Goal: Find specific page/section: Find specific page/section

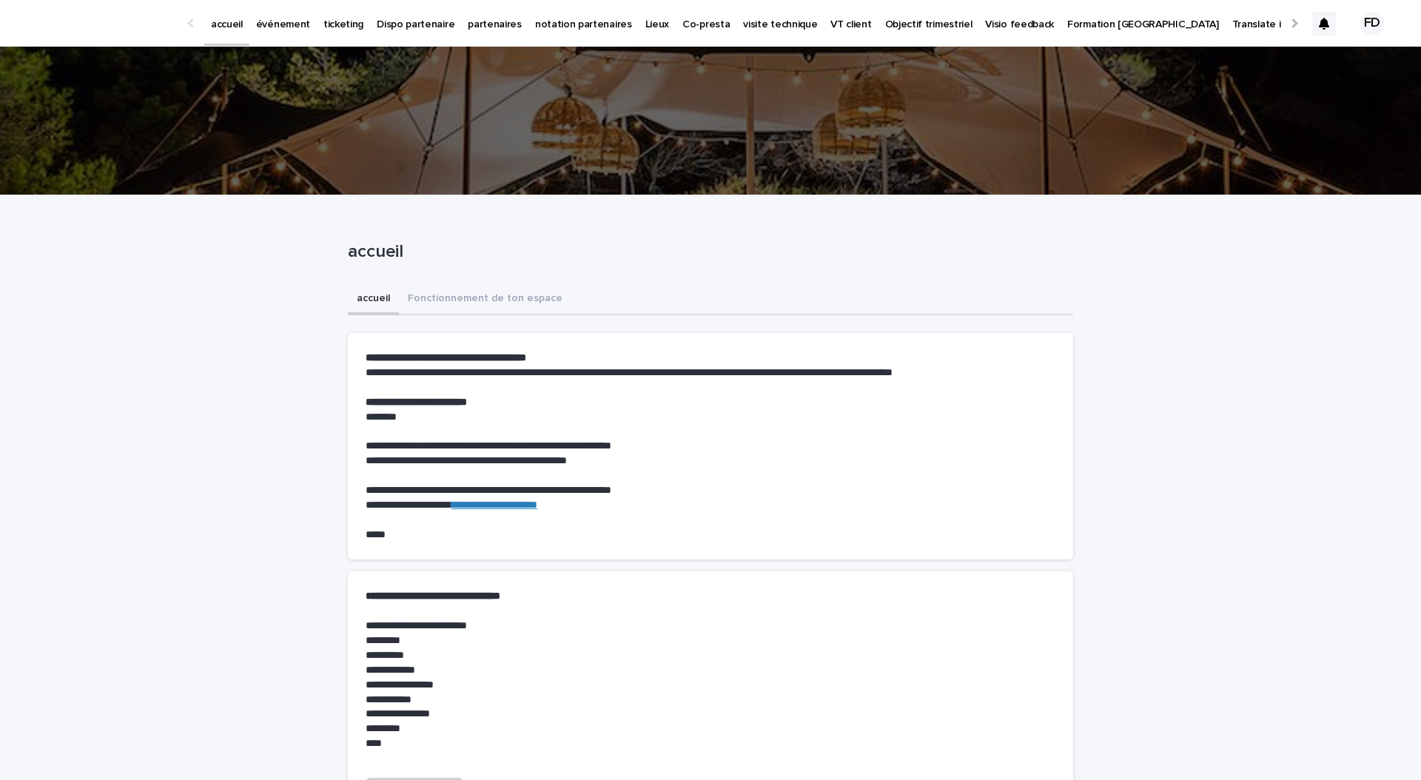
click at [294, 23] on p "événement" at bounding box center [283, 15] width 54 height 31
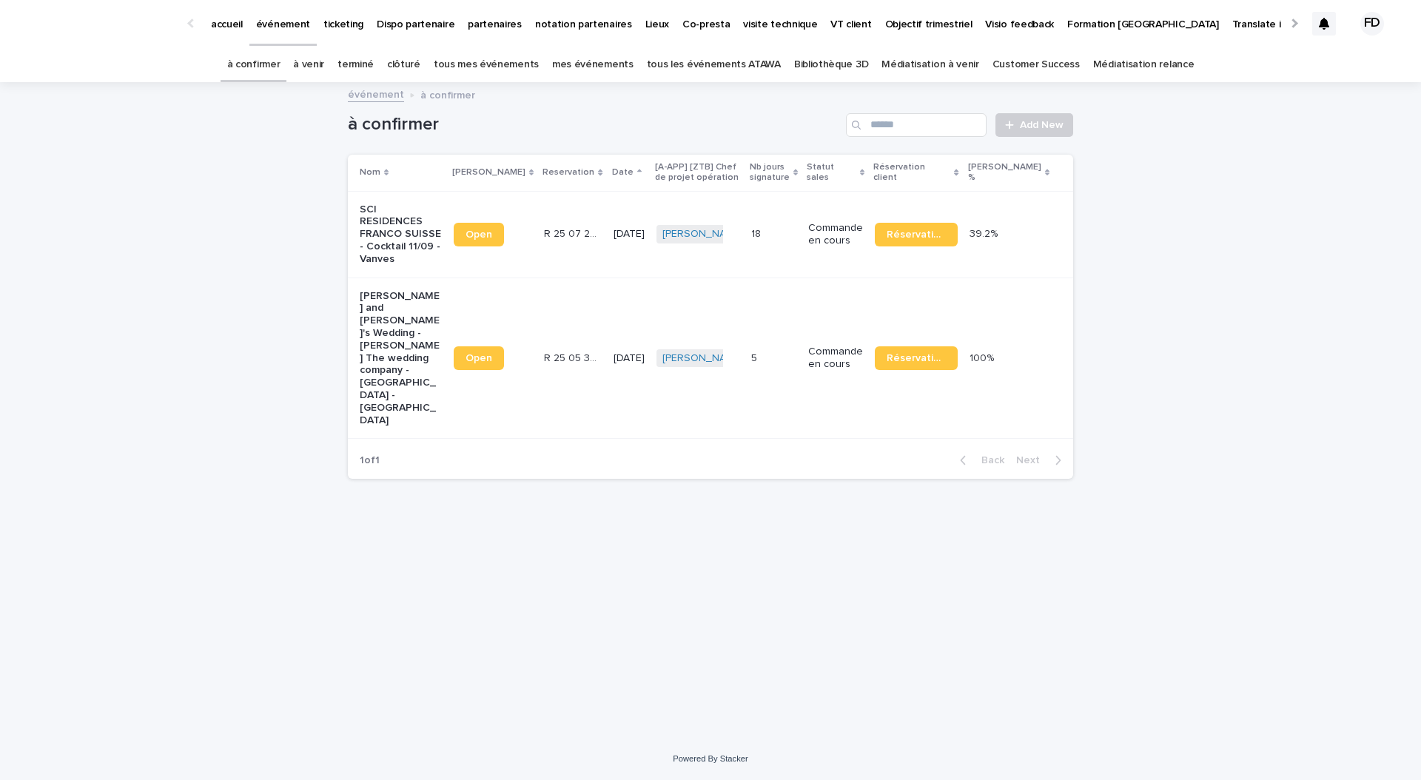
click at [324, 68] on link "à venir" at bounding box center [308, 64] width 31 height 35
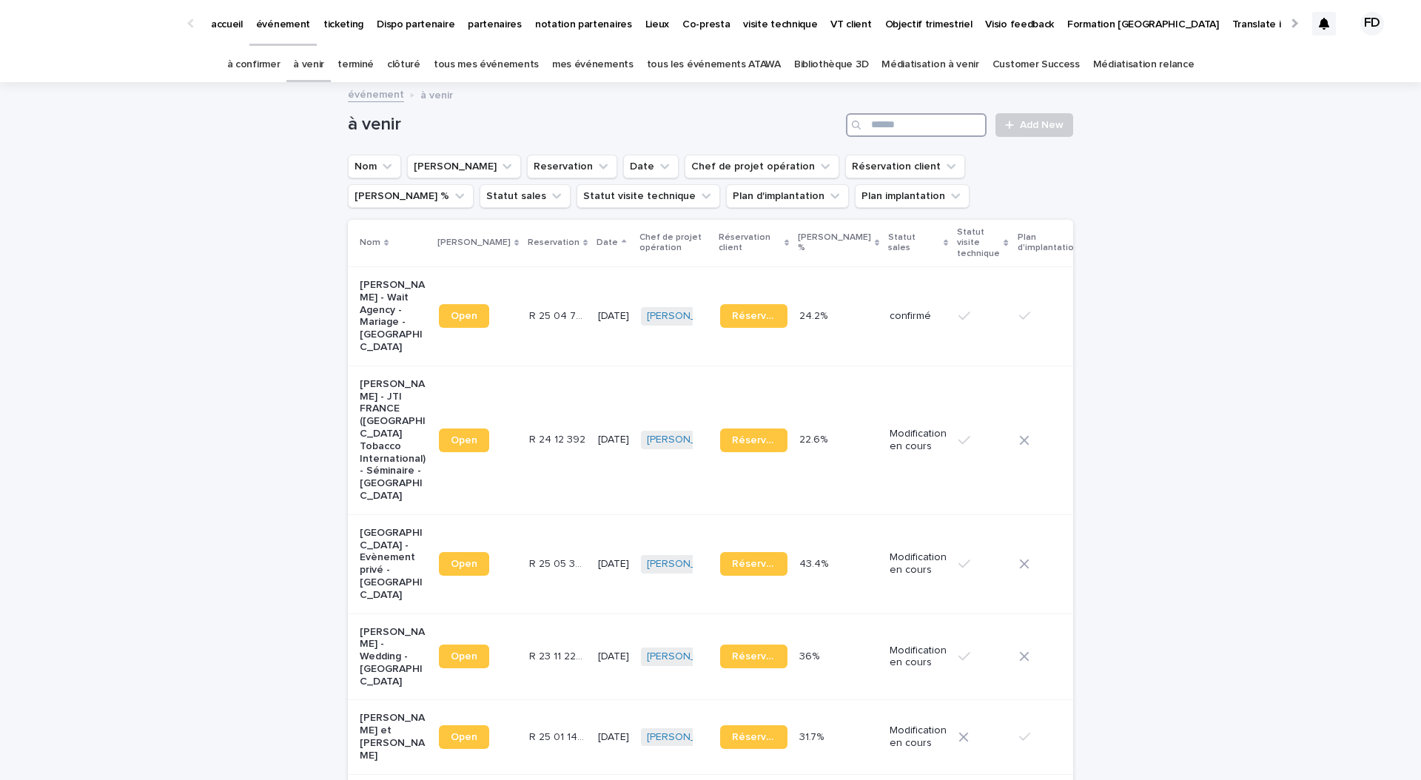
click at [929, 119] on input "Search" at bounding box center [916, 125] width 141 height 24
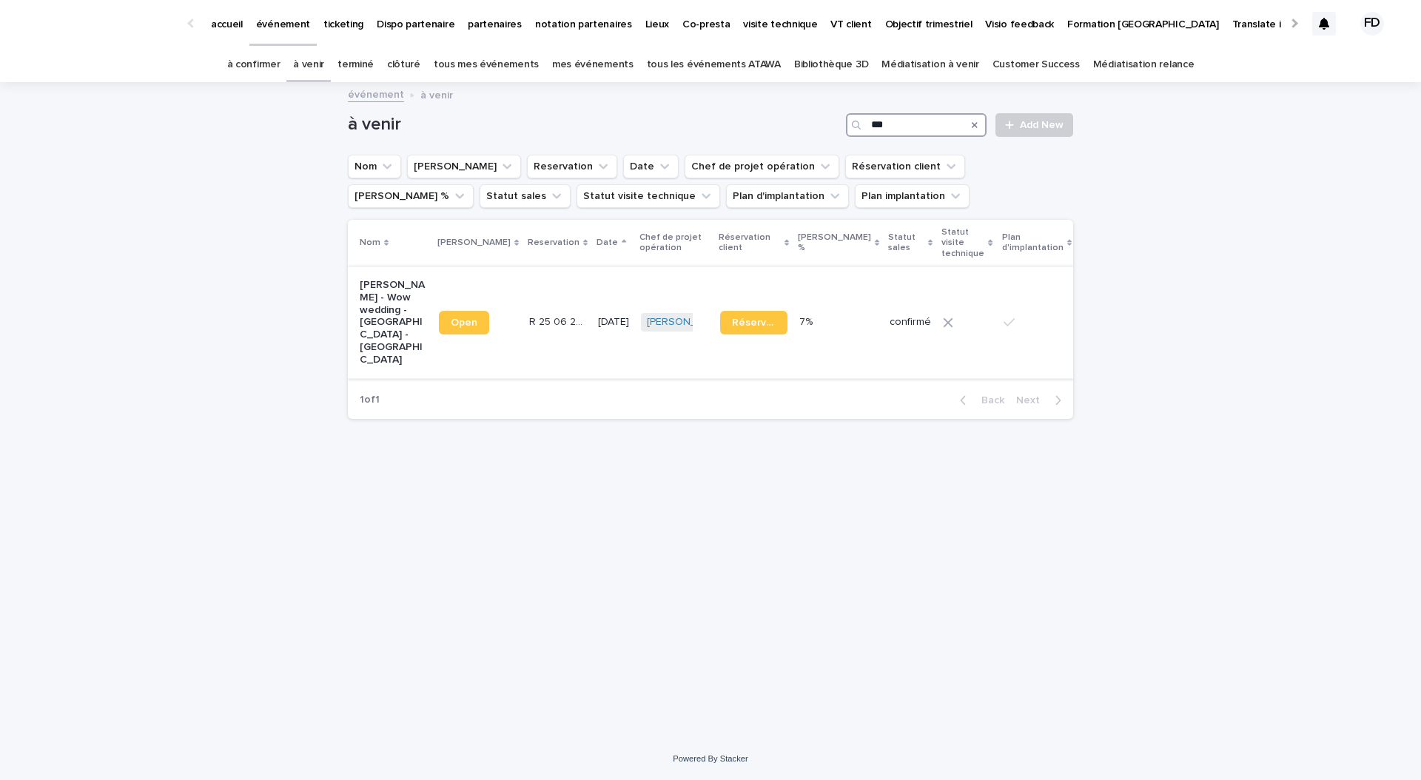
type input "***"
click at [884, 352] on td "confirmé" at bounding box center [910, 322] width 53 height 112
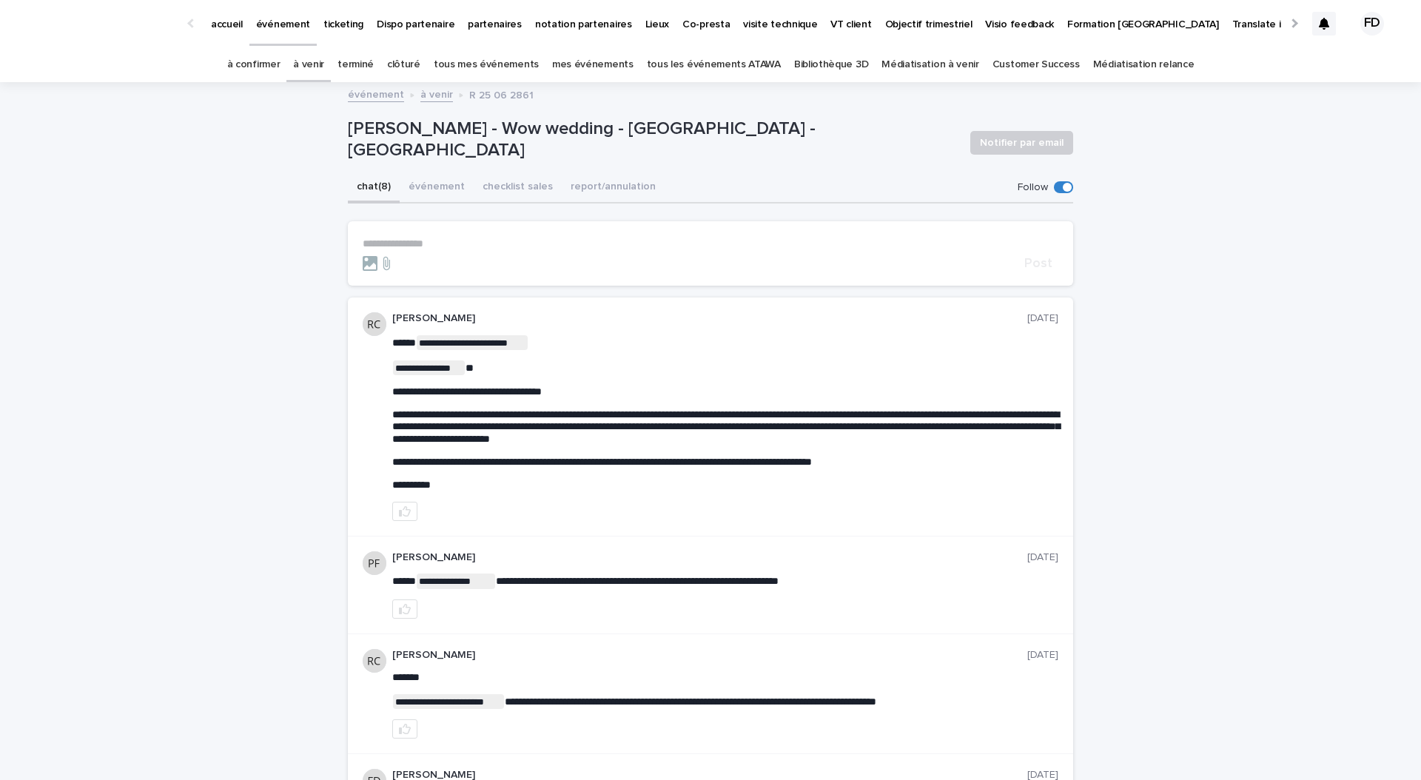
click at [437, 177] on button "événement" at bounding box center [437, 187] width 74 height 31
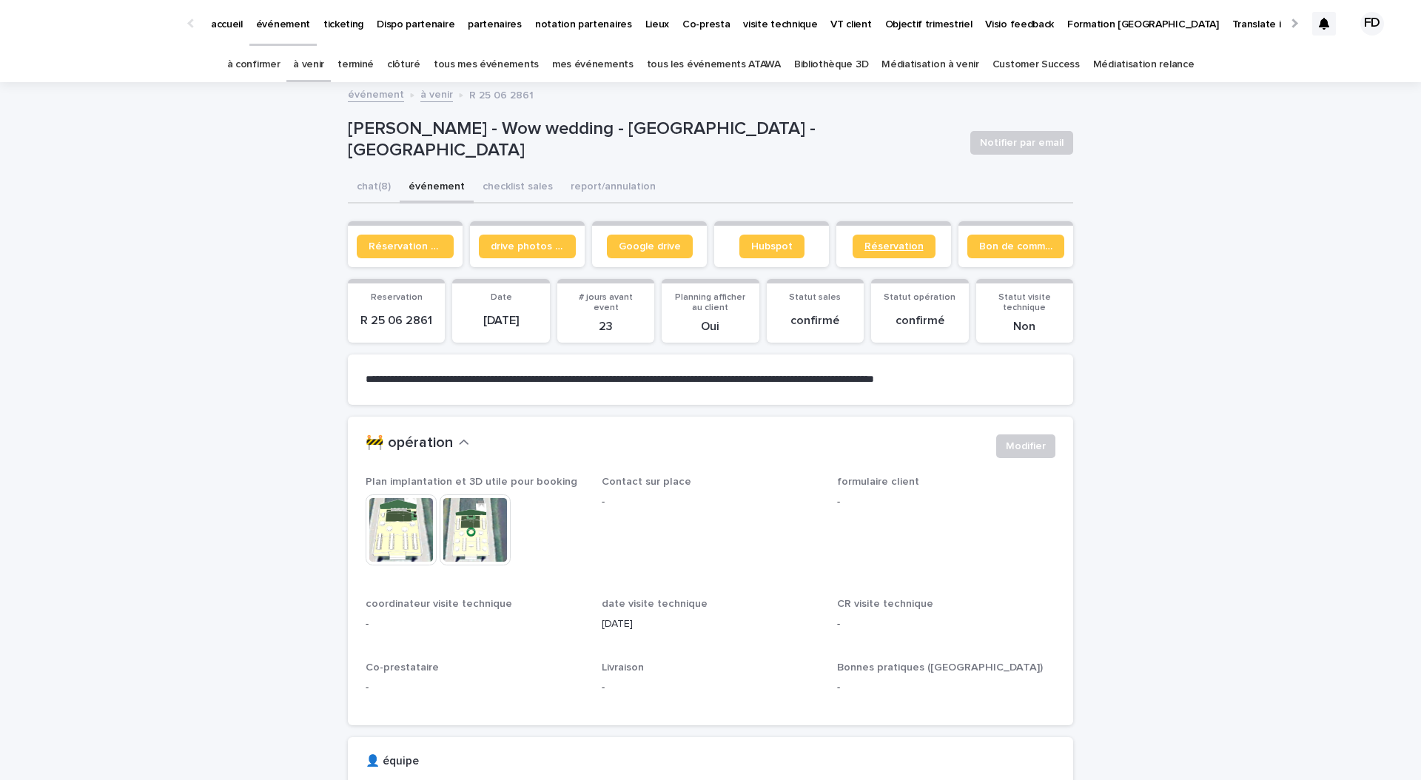
click at [882, 238] on link "Réservation" at bounding box center [894, 247] width 83 height 24
click at [271, 61] on link "à confirmer" at bounding box center [253, 64] width 53 height 35
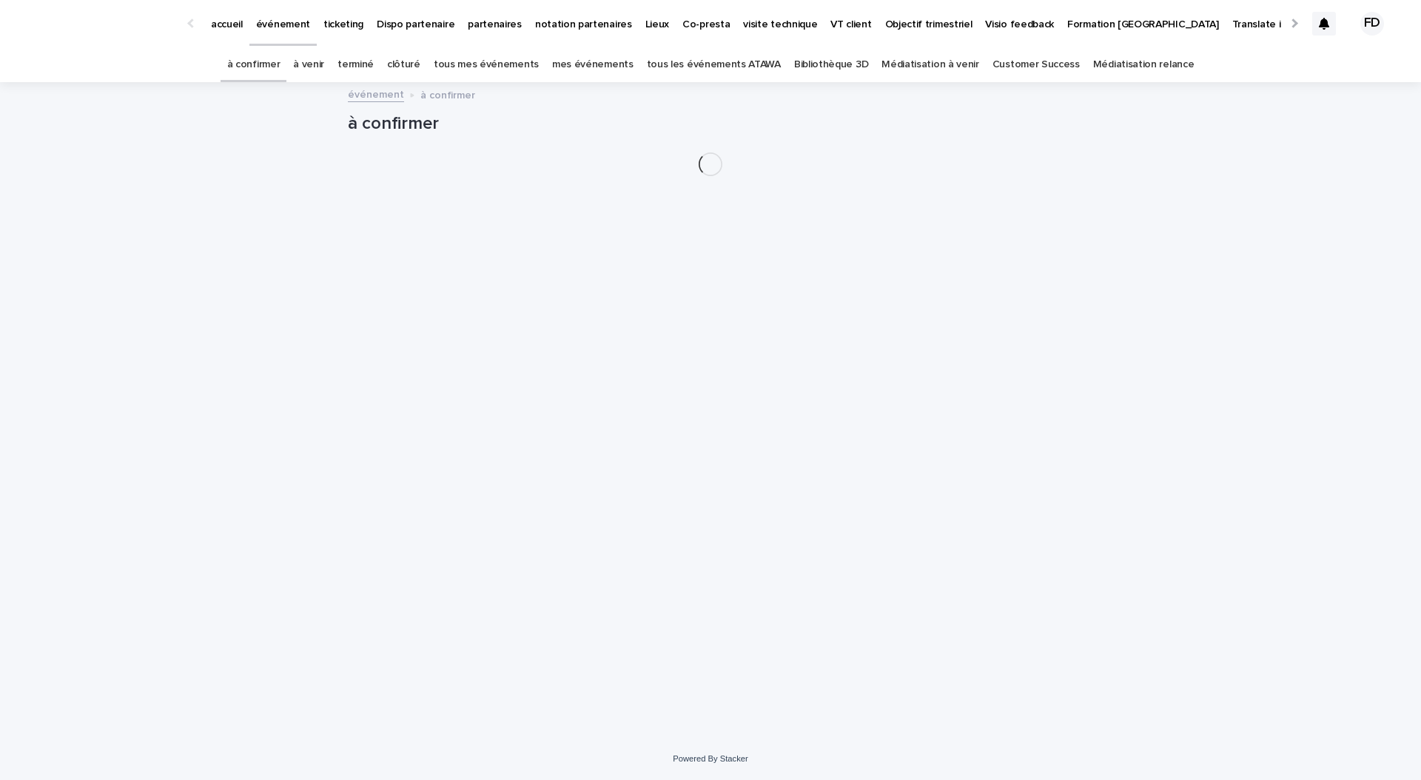
click at [324, 67] on link "à venir" at bounding box center [308, 64] width 31 height 35
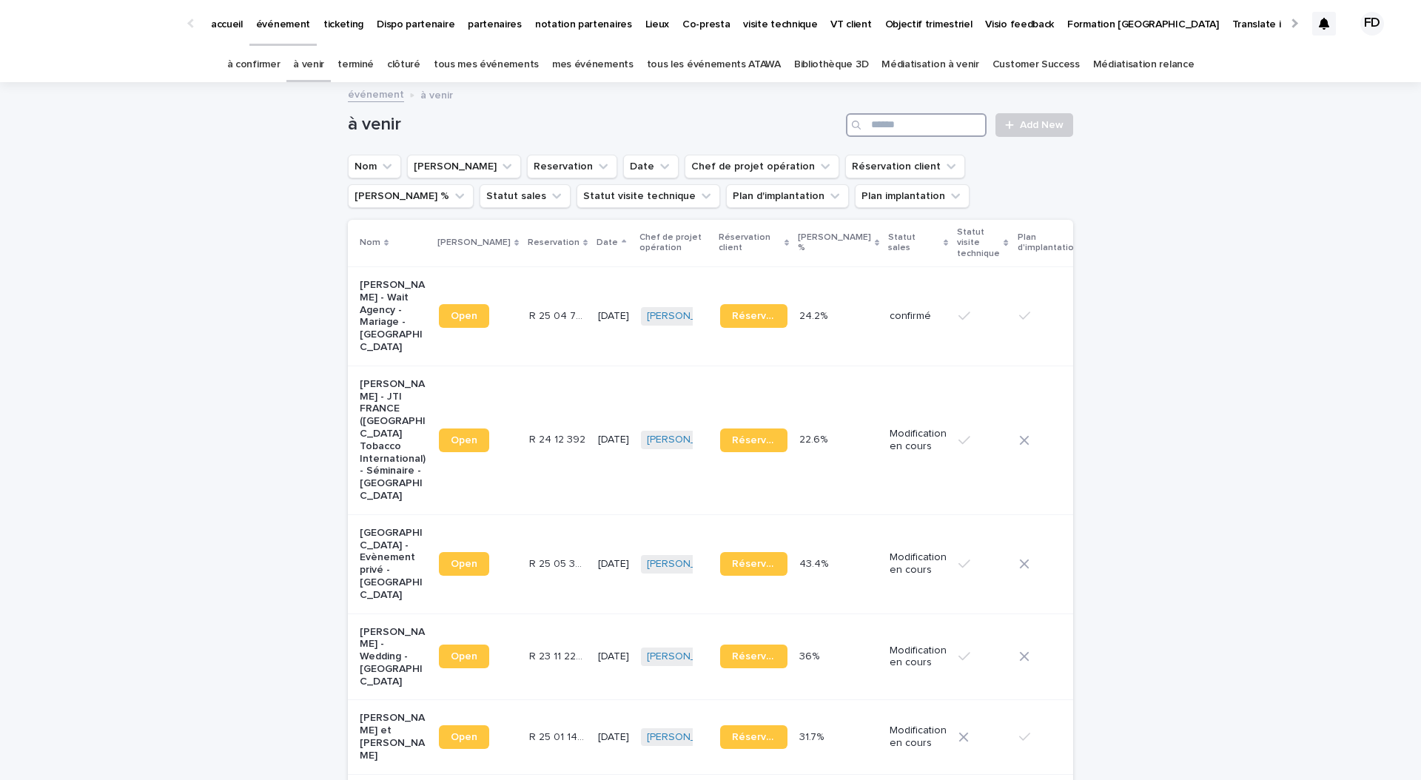
click at [968, 125] on input "Search" at bounding box center [916, 125] width 141 height 24
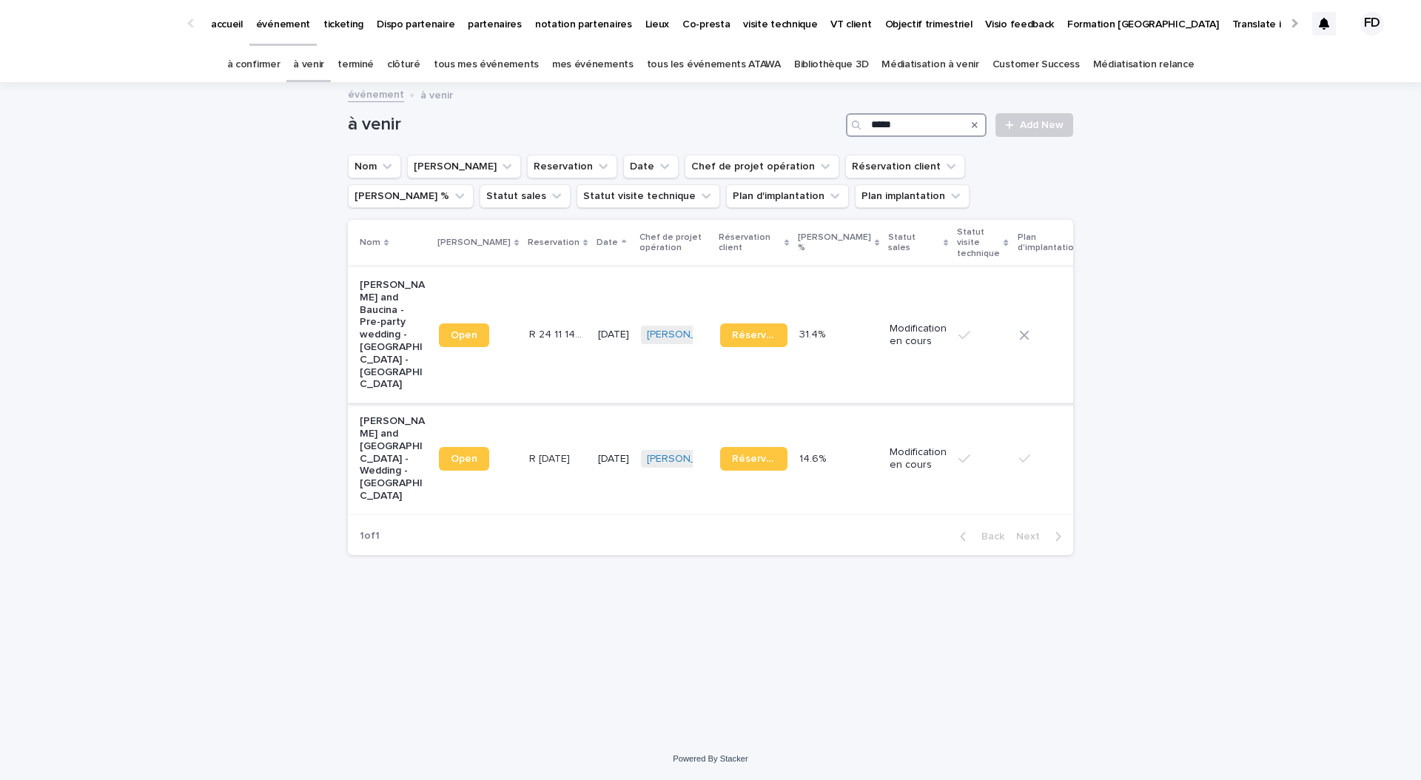
type input "*****"
click at [598, 329] on p "29/8/2025" at bounding box center [613, 335] width 31 height 13
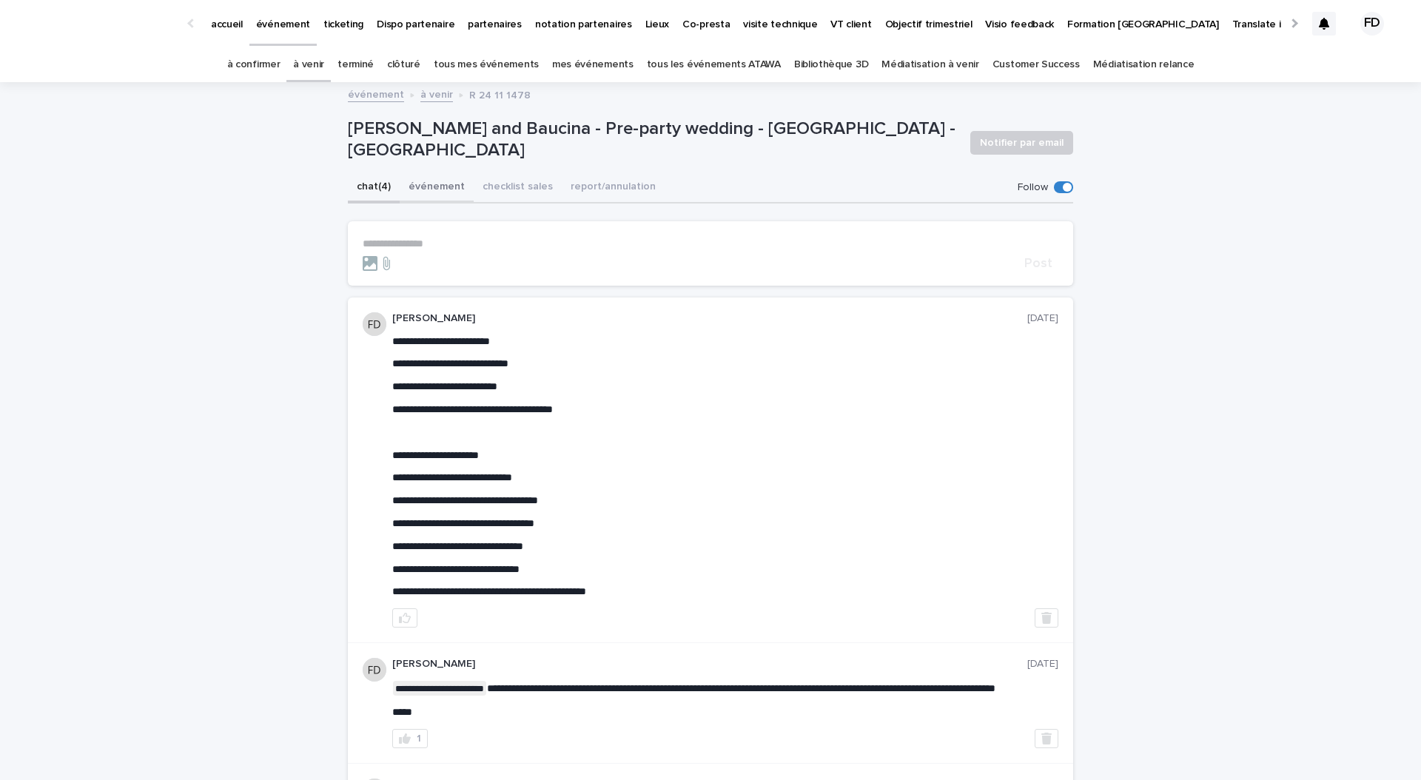
drag, startPoint x: 438, startPoint y: 188, endPoint x: 461, endPoint y: 188, distance: 22.9
click at [438, 188] on button "événement" at bounding box center [437, 187] width 74 height 31
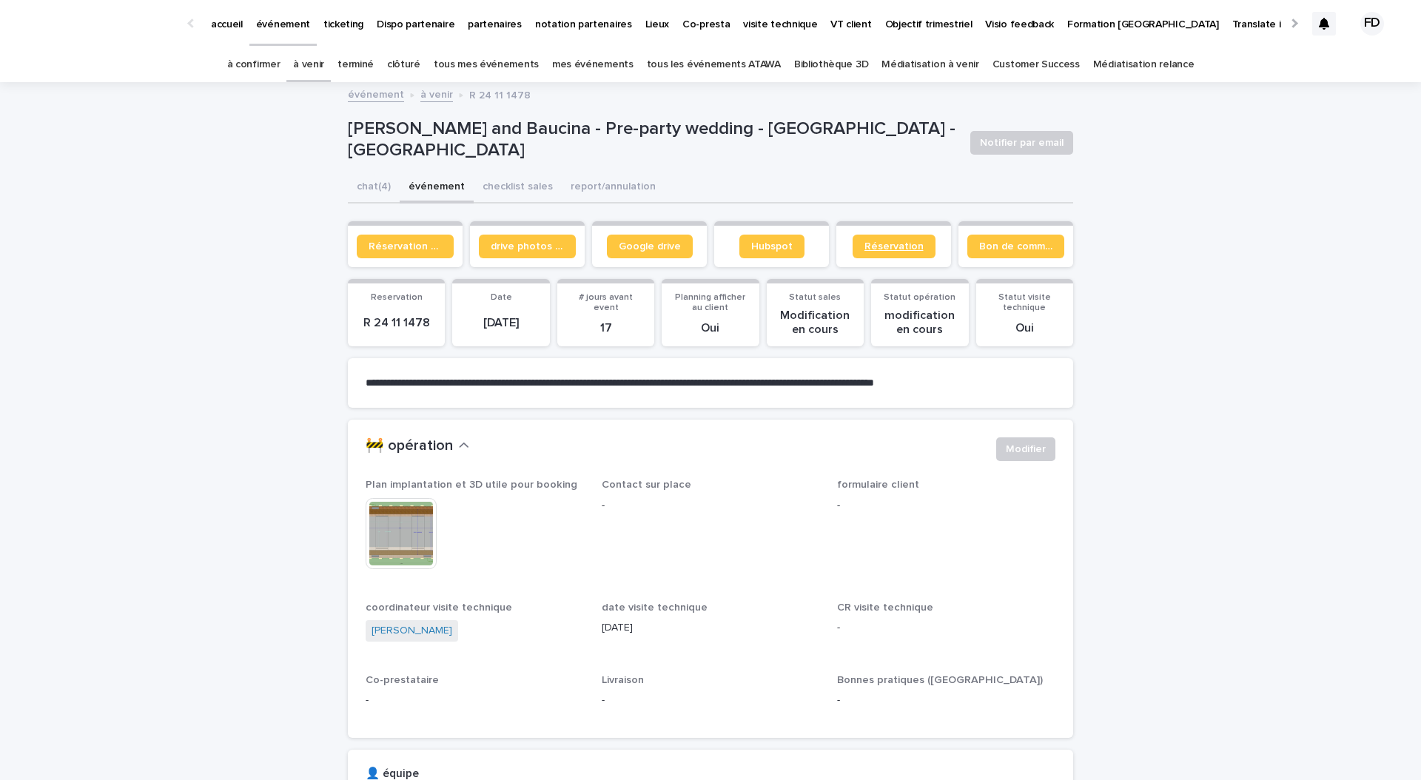
click at [905, 246] on span "Réservation" at bounding box center [893, 246] width 59 height 10
click at [324, 63] on link "à venir" at bounding box center [308, 64] width 31 height 35
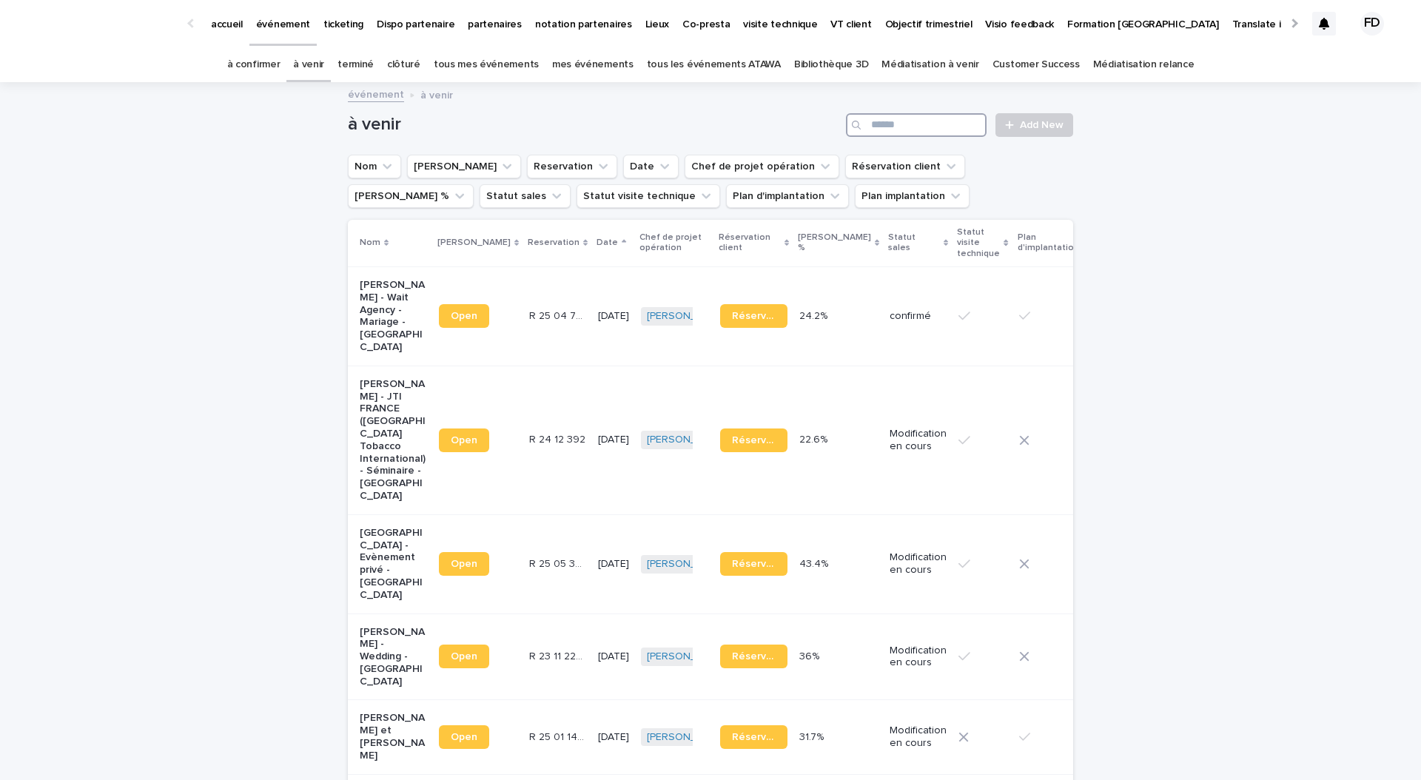
click at [917, 129] on input "Search" at bounding box center [916, 125] width 141 height 24
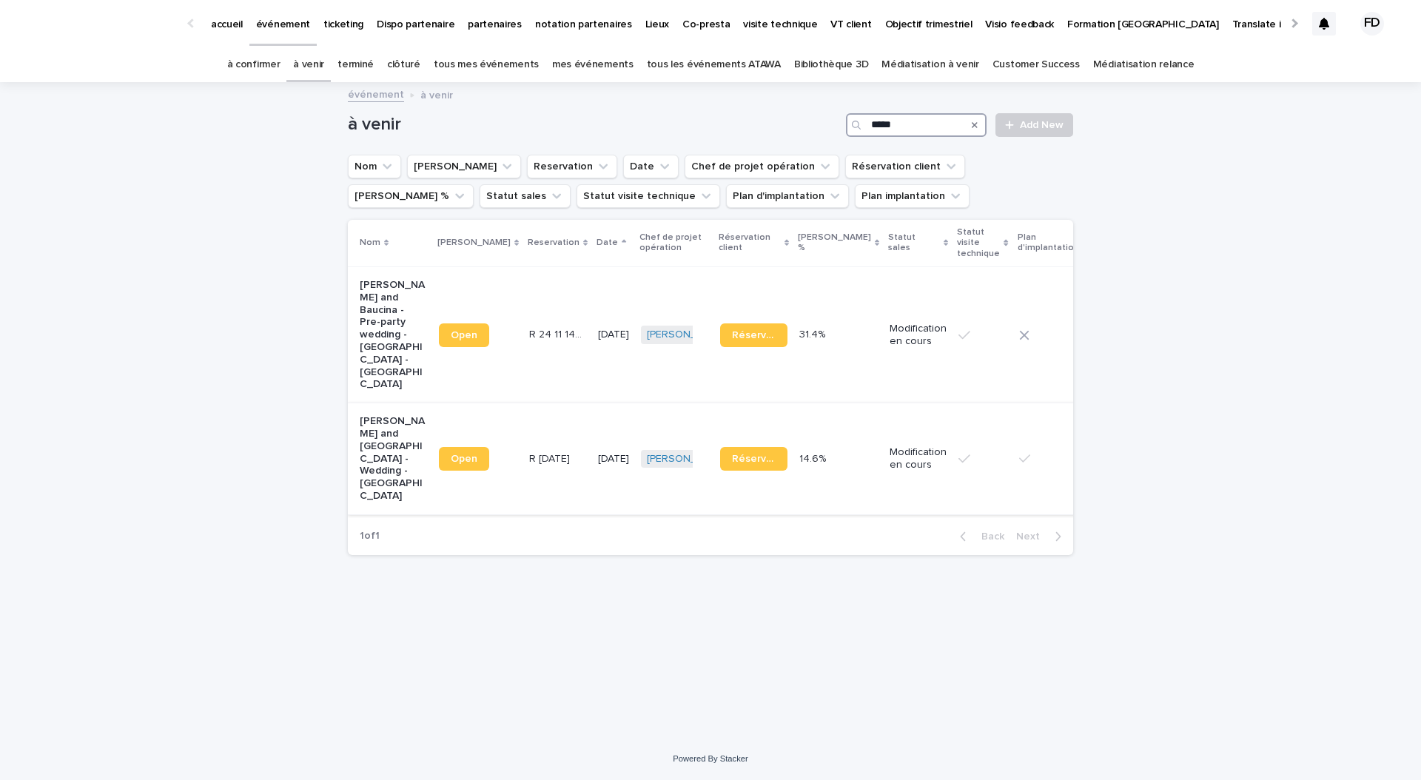
type input "*****"
click at [529, 447] on div "R 24 12 2052 R 24 12 2052" at bounding box center [557, 459] width 57 height 24
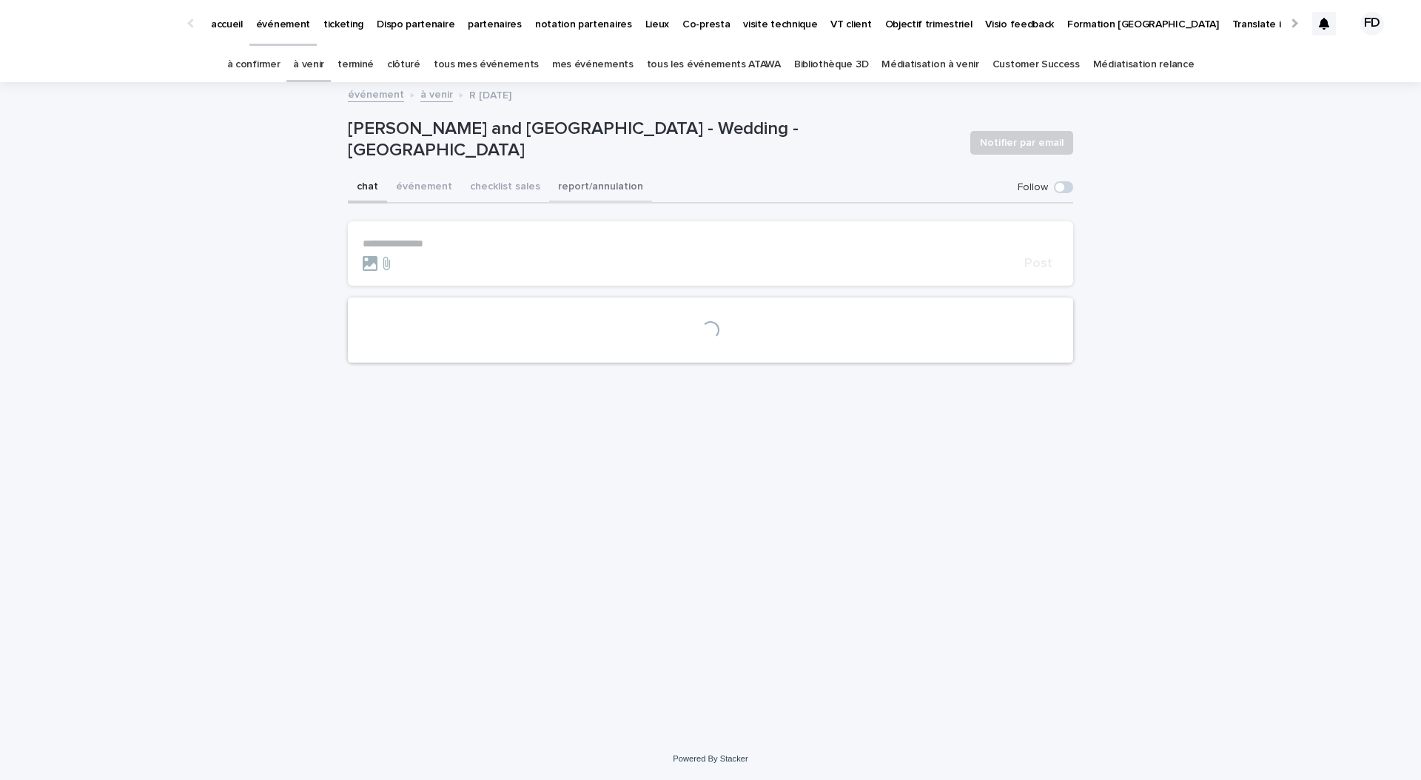
click at [423, 173] on button "événement" at bounding box center [424, 187] width 74 height 31
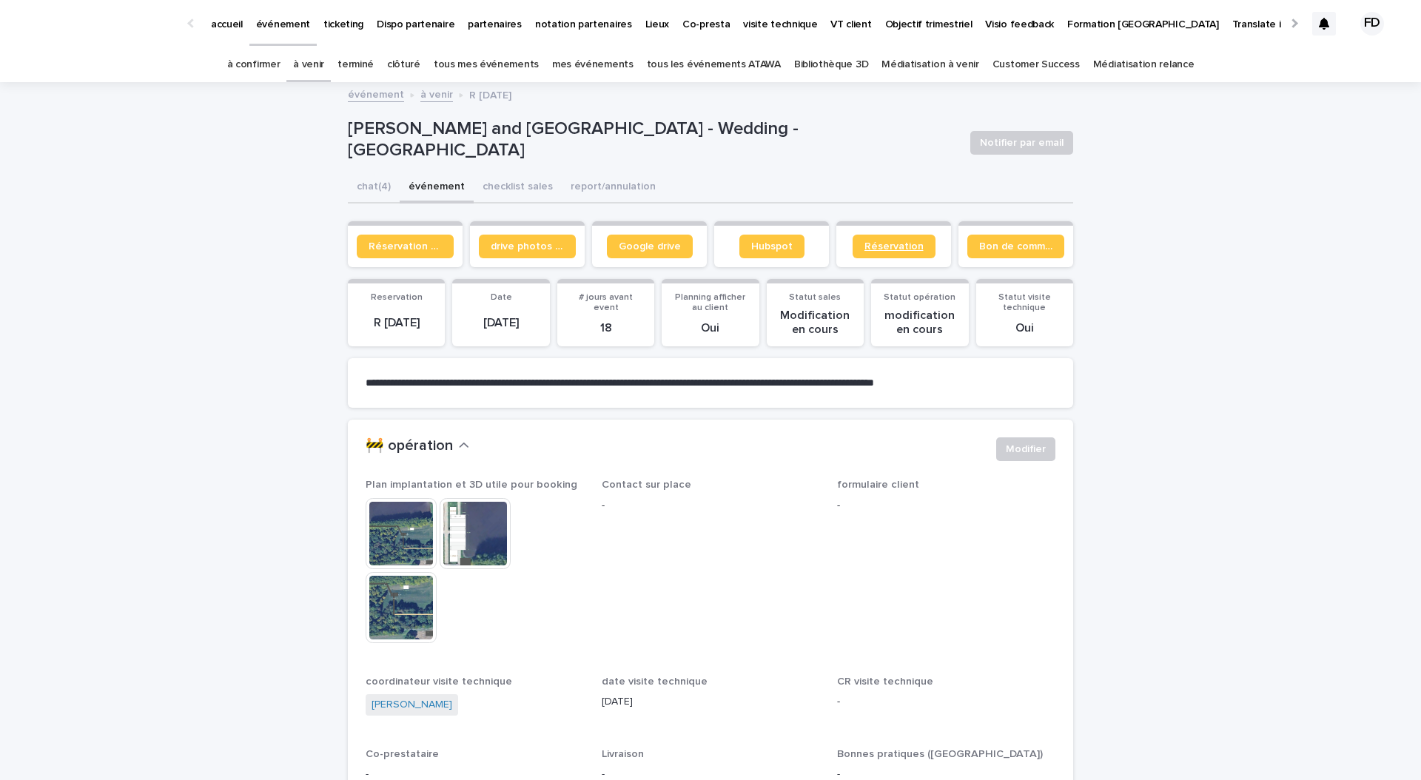
click at [879, 245] on span "Réservation" at bounding box center [893, 246] width 59 height 10
click at [324, 54] on link "à venir" at bounding box center [308, 64] width 31 height 35
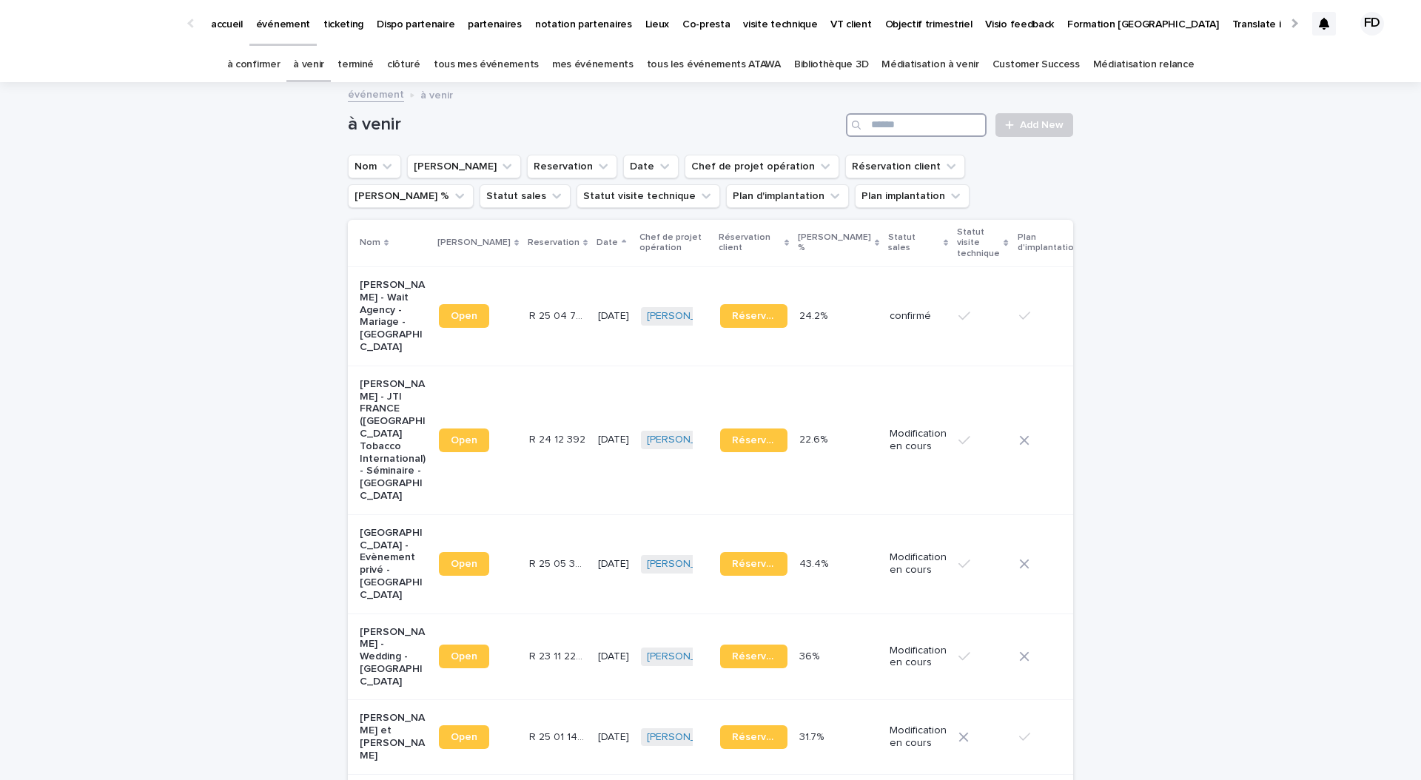
click at [922, 127] on input "Search" at bounding box center [916, 125] width 141 height 24
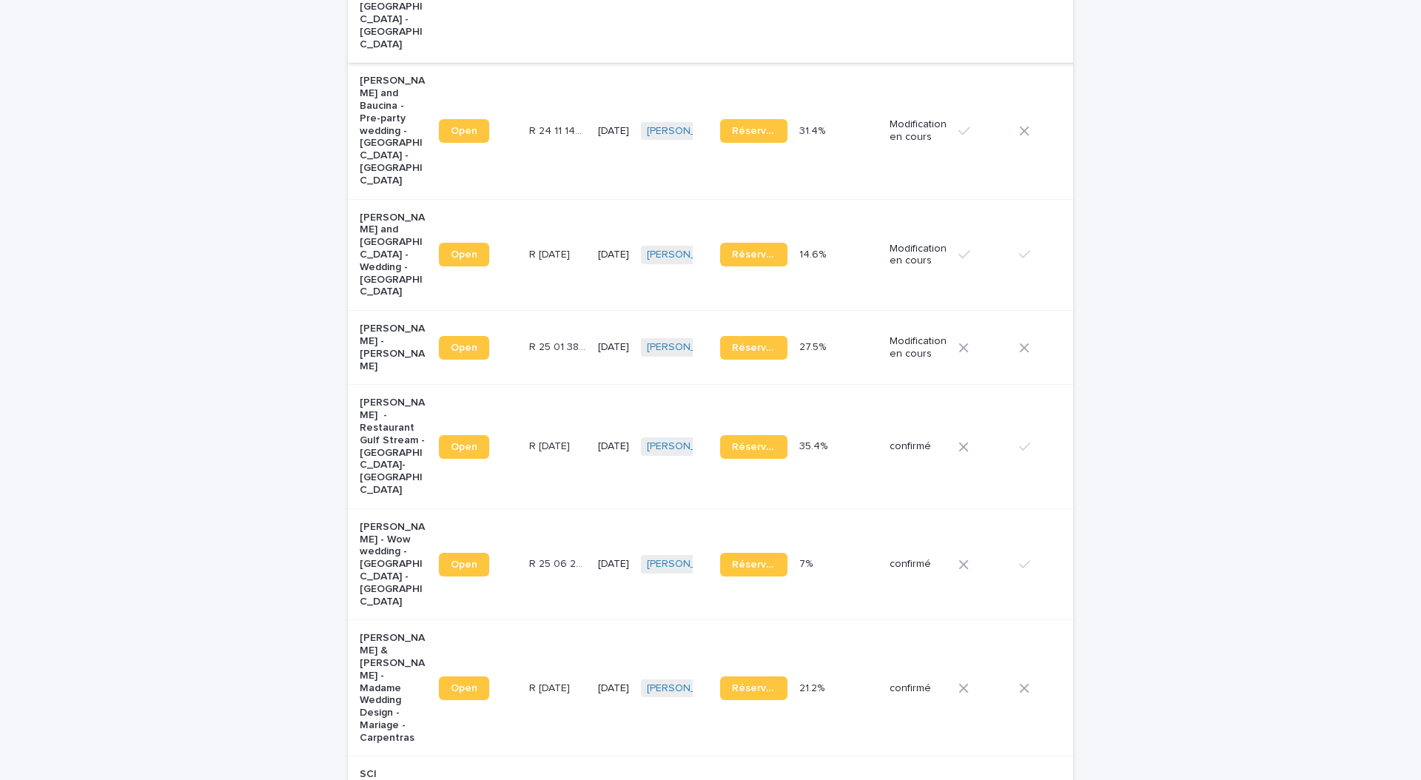
scroll to position [994, 0]
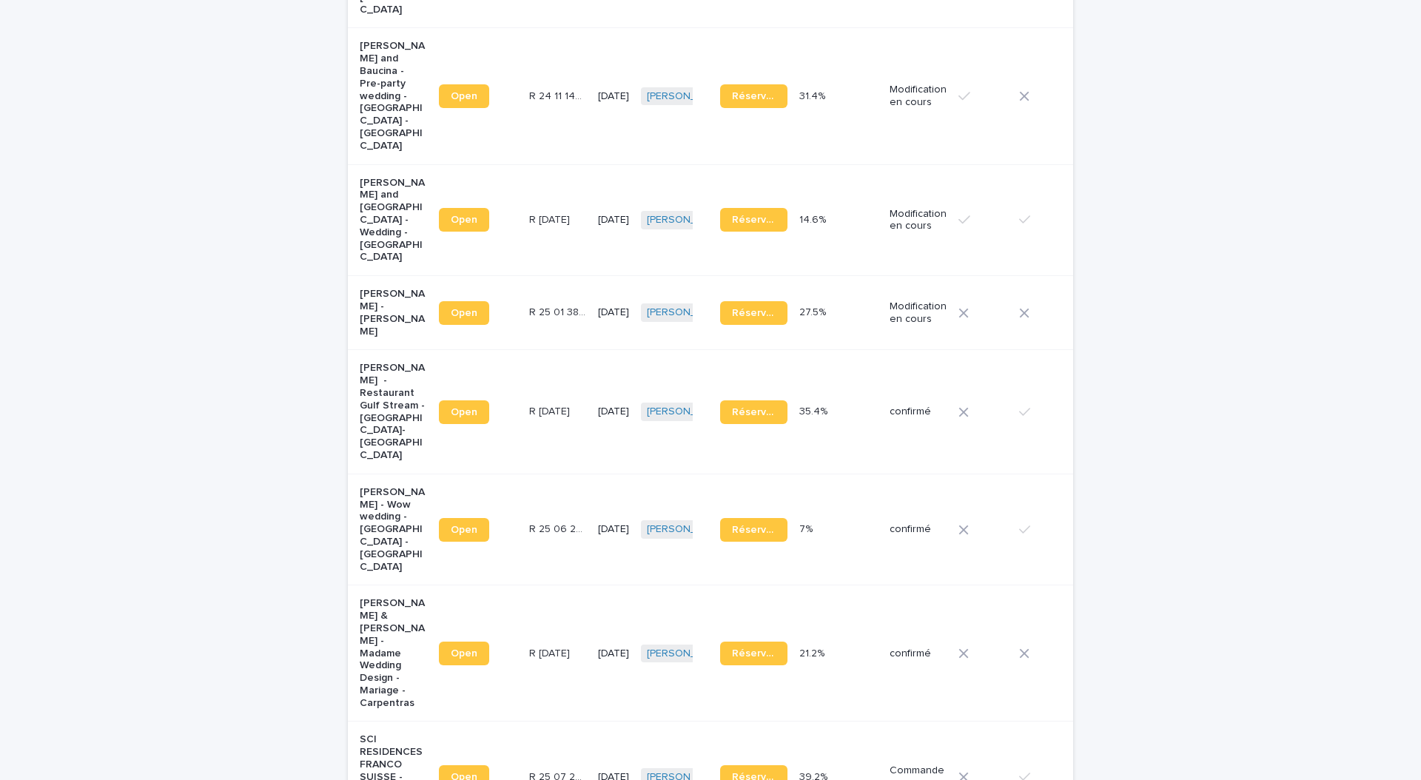
click at [523, 617] on td "R 25 03 1917 R 25 03 1917" at bounding box center [557, 653] width 69 height 136
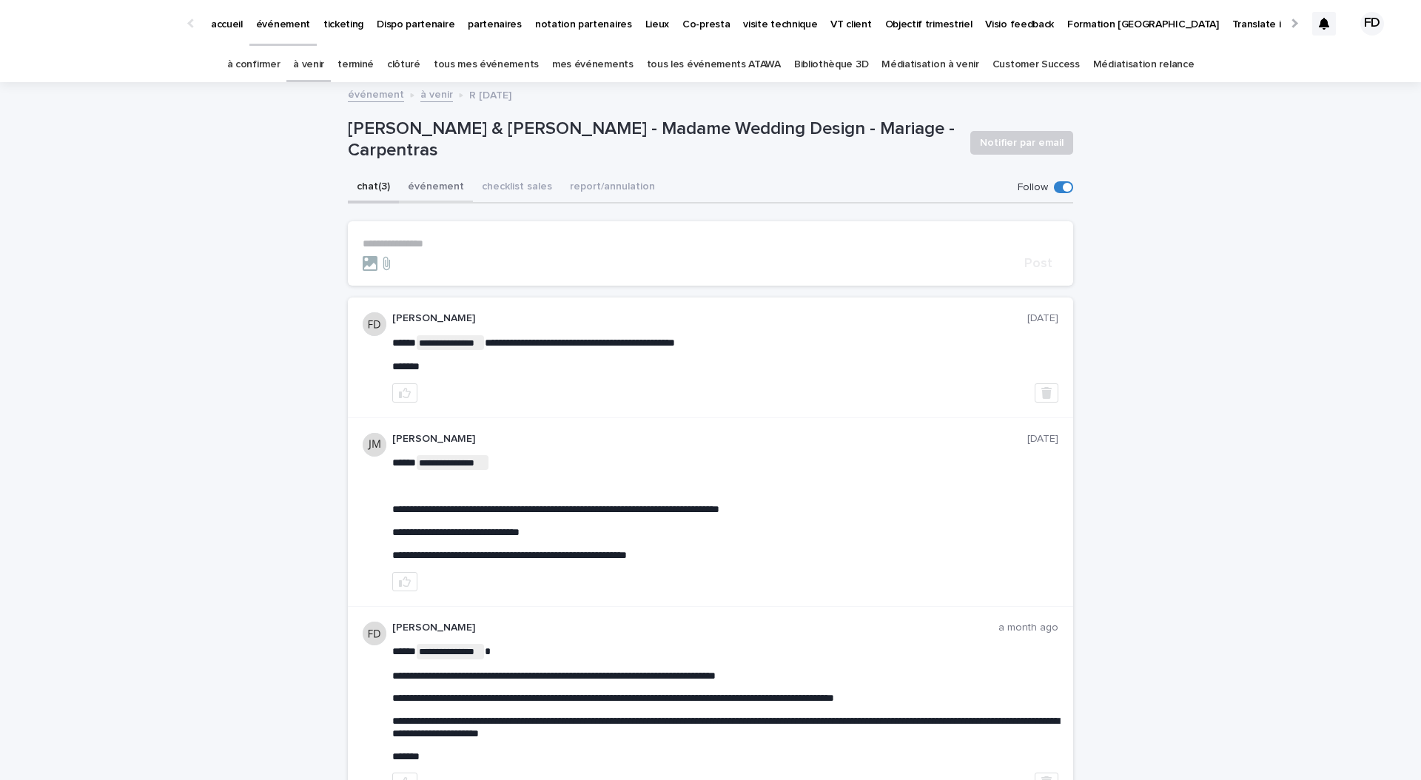
click at [431, 191] on button "événement" at bounding box center [436, 187] width 74 height 31
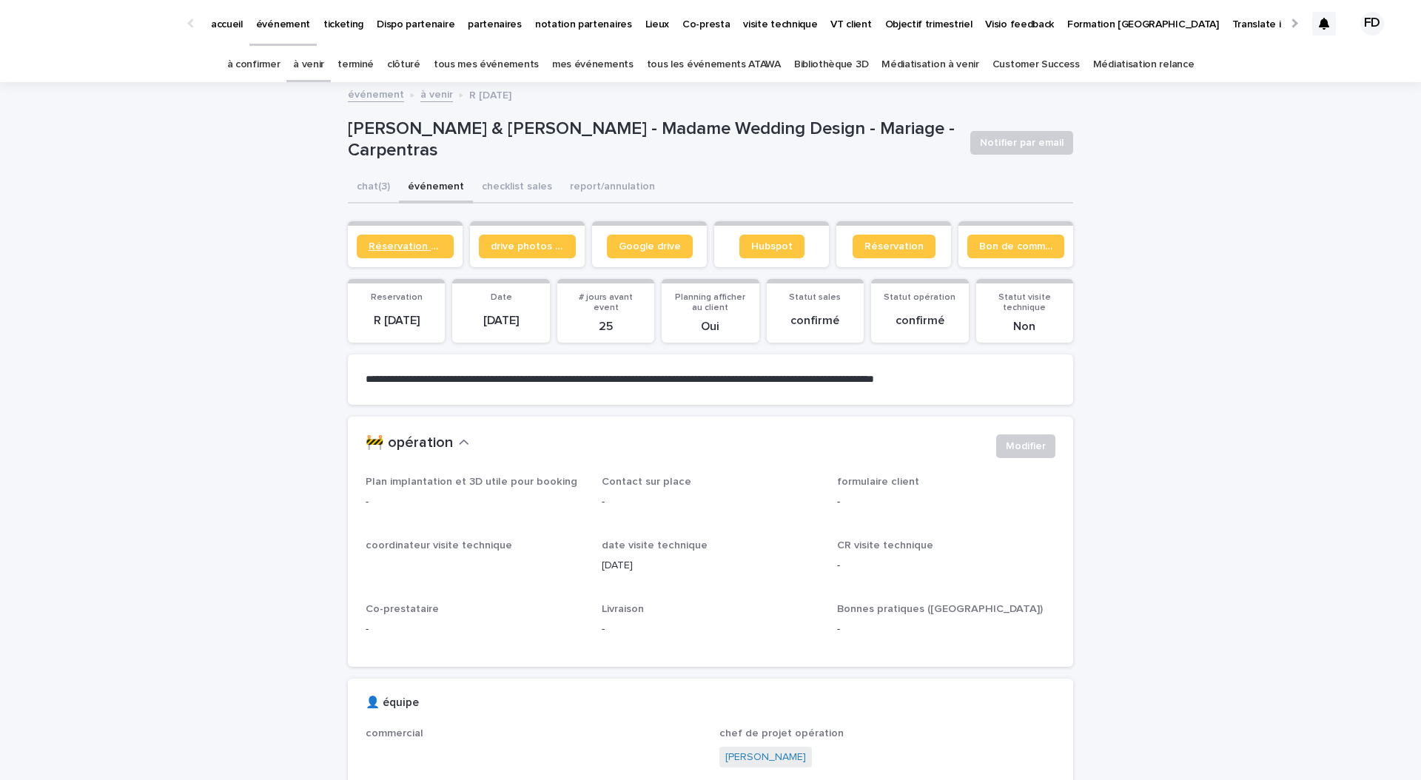
click at [412, 249] on span "Réservation client" at bounding box center [405, 246] width 73 height 10
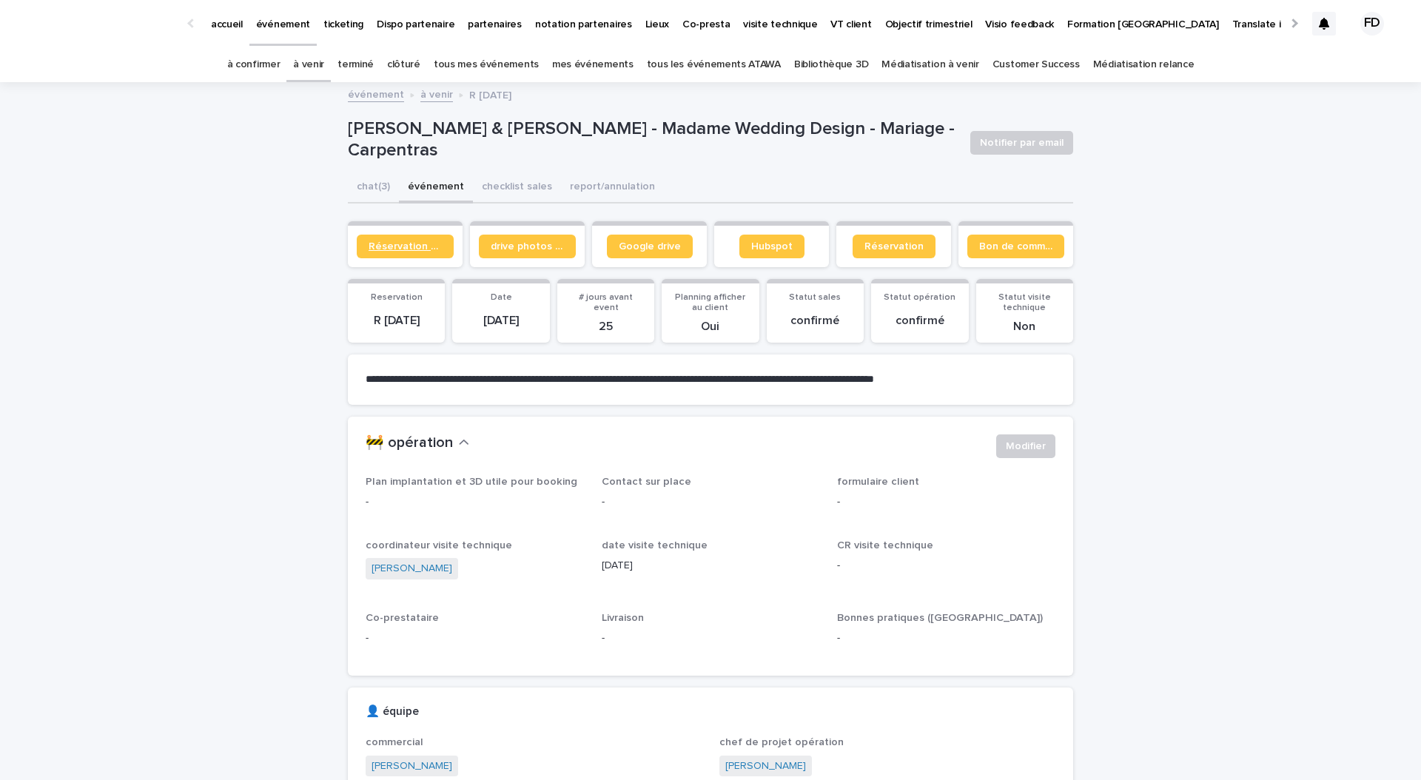
click at [392, 247] on span "Réservation client" at bounding box center [405, 246] width 73 height 10
click at [374, 181] on button "chat (3)" at bounding box center [373, 187] width 51 height 31
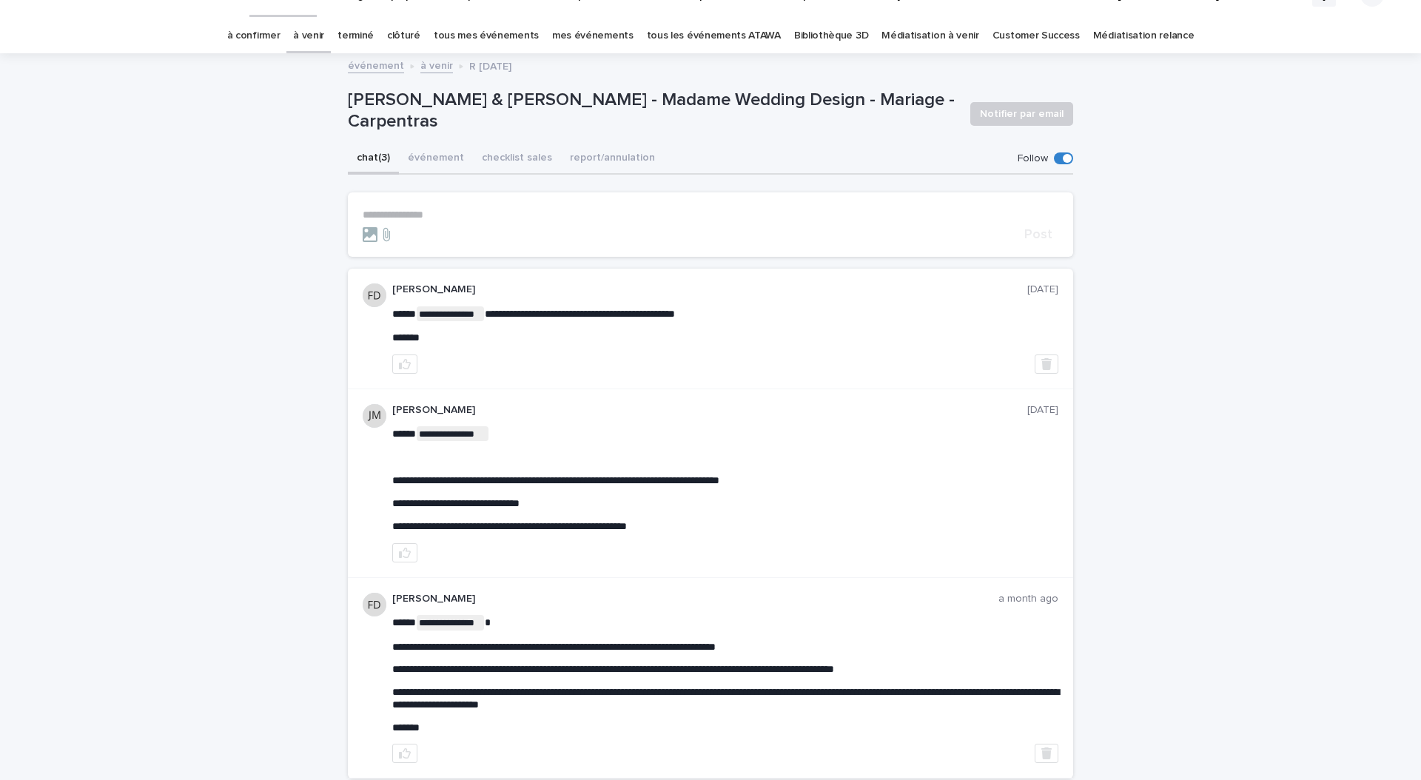
scroll to position [23, 0]
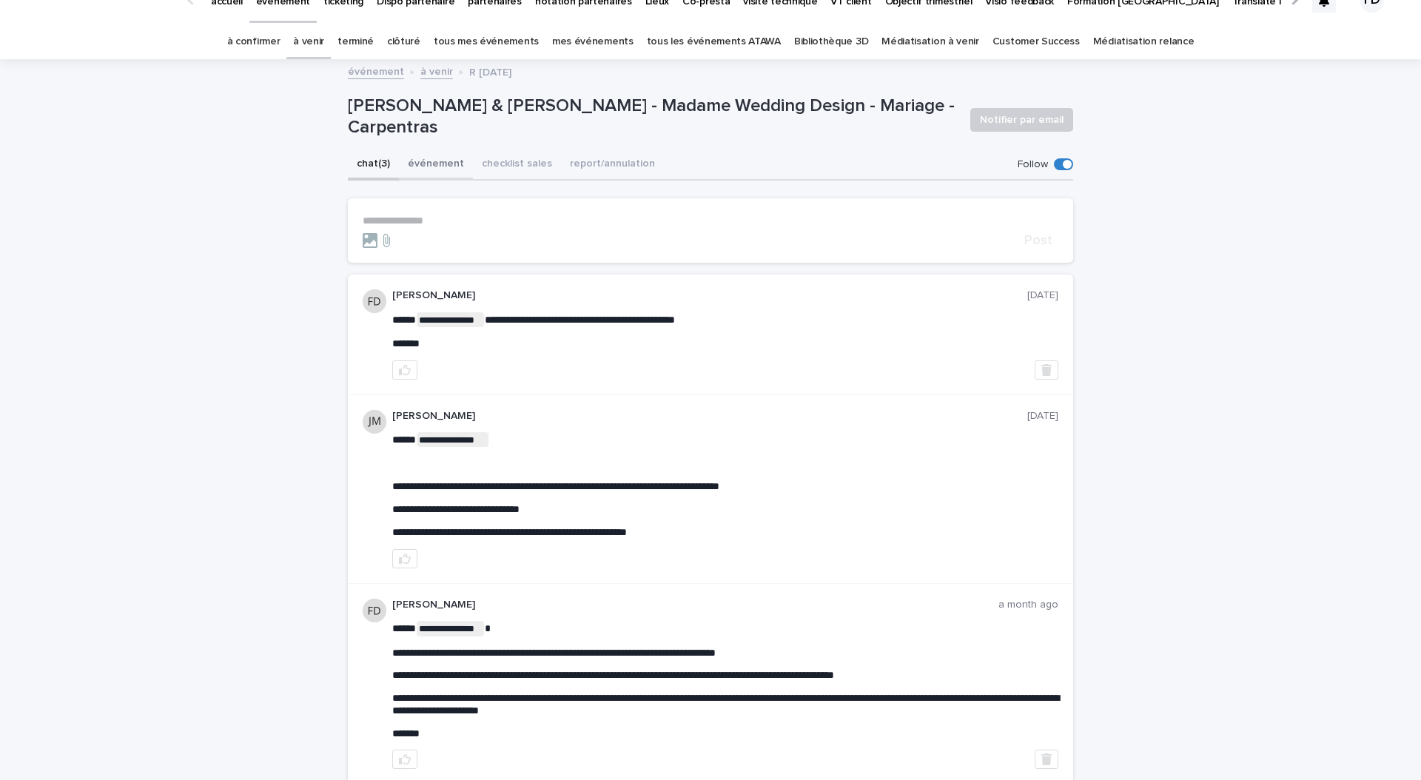
click at [429, 173] on button "événement" at bounding box center [436, 165] width 74 height 31
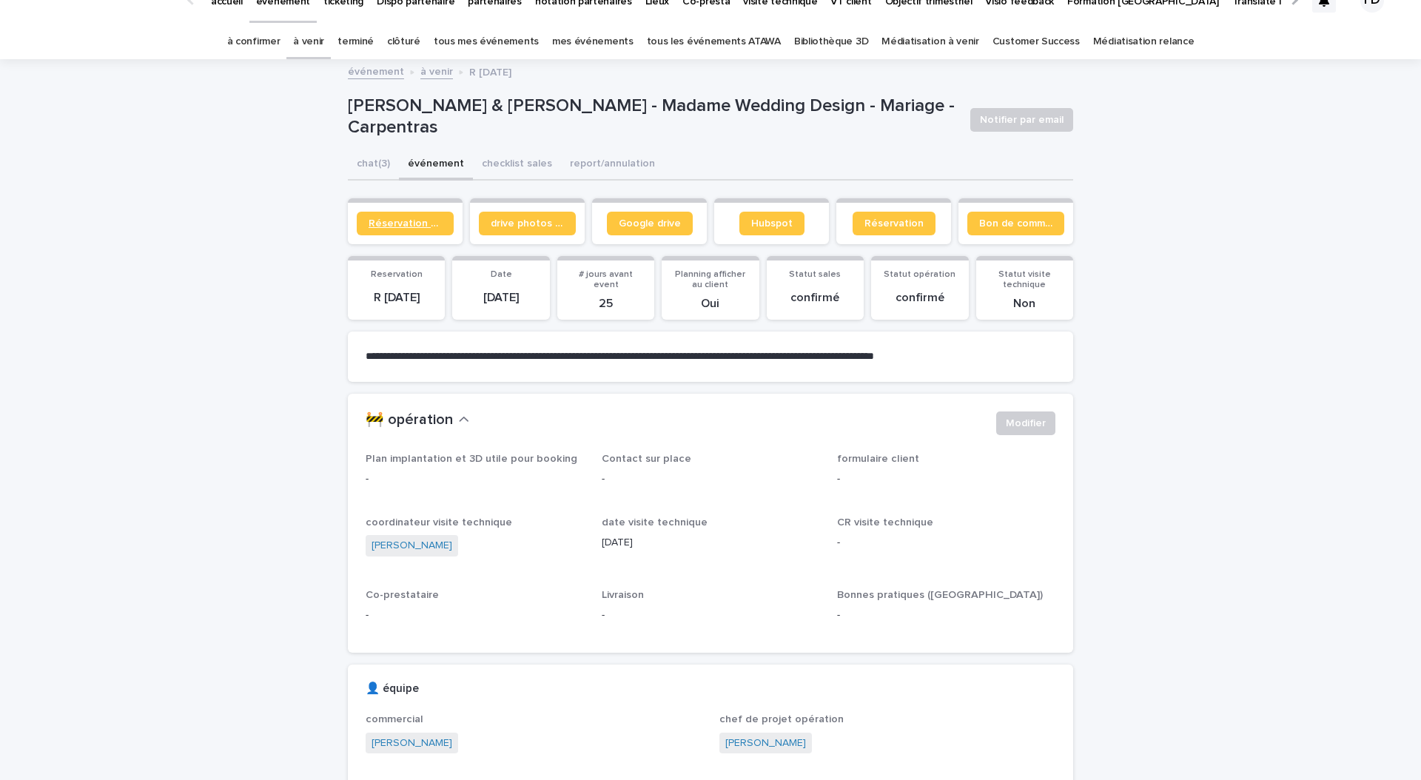
click at [397, 212] on link "Réservation client" at bounding box center [405, 224] width 97 height 24
click at [913, 224] on span "Réservation" at bounding box center [893, 223] width 59 height 10
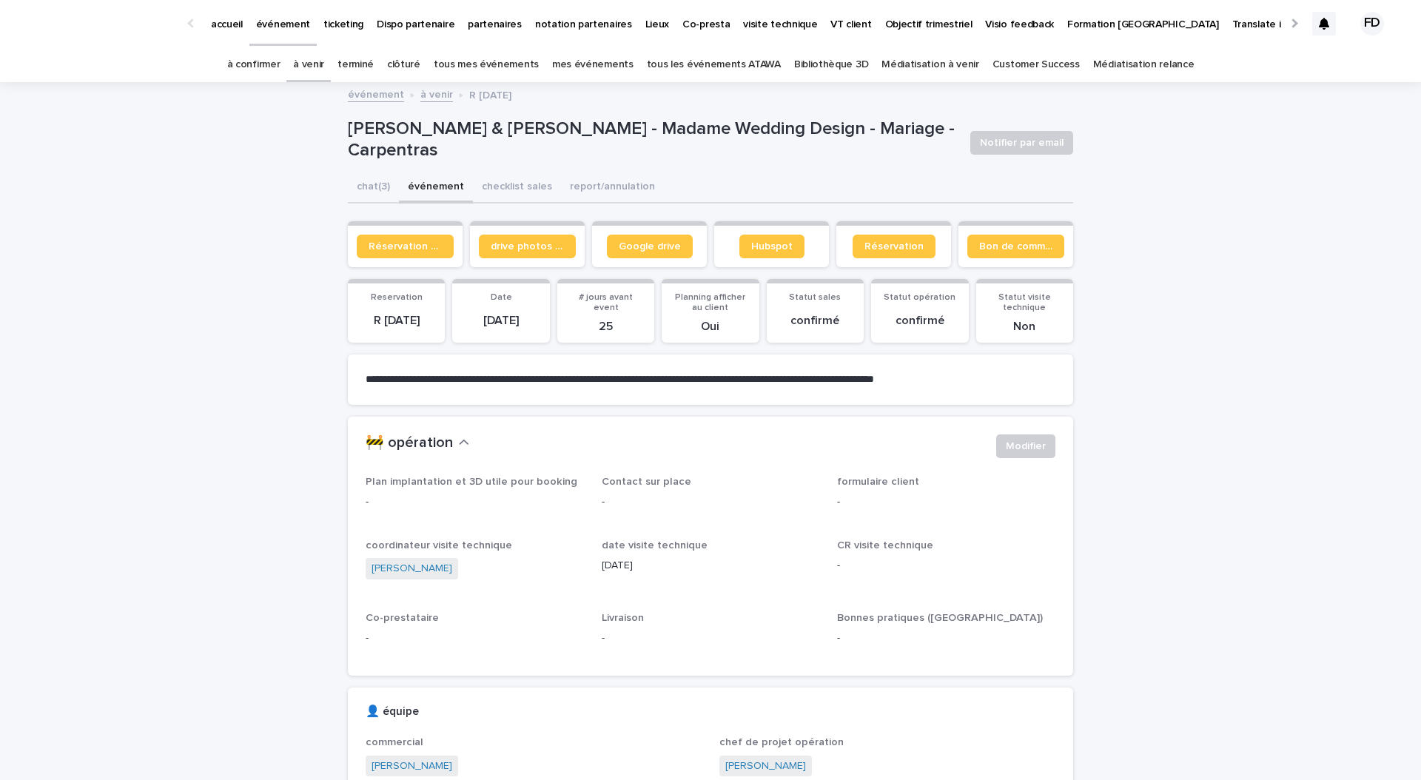
click at [483, 28] on p "partenaires" at bounding box center [495, 15] width 54 height 31
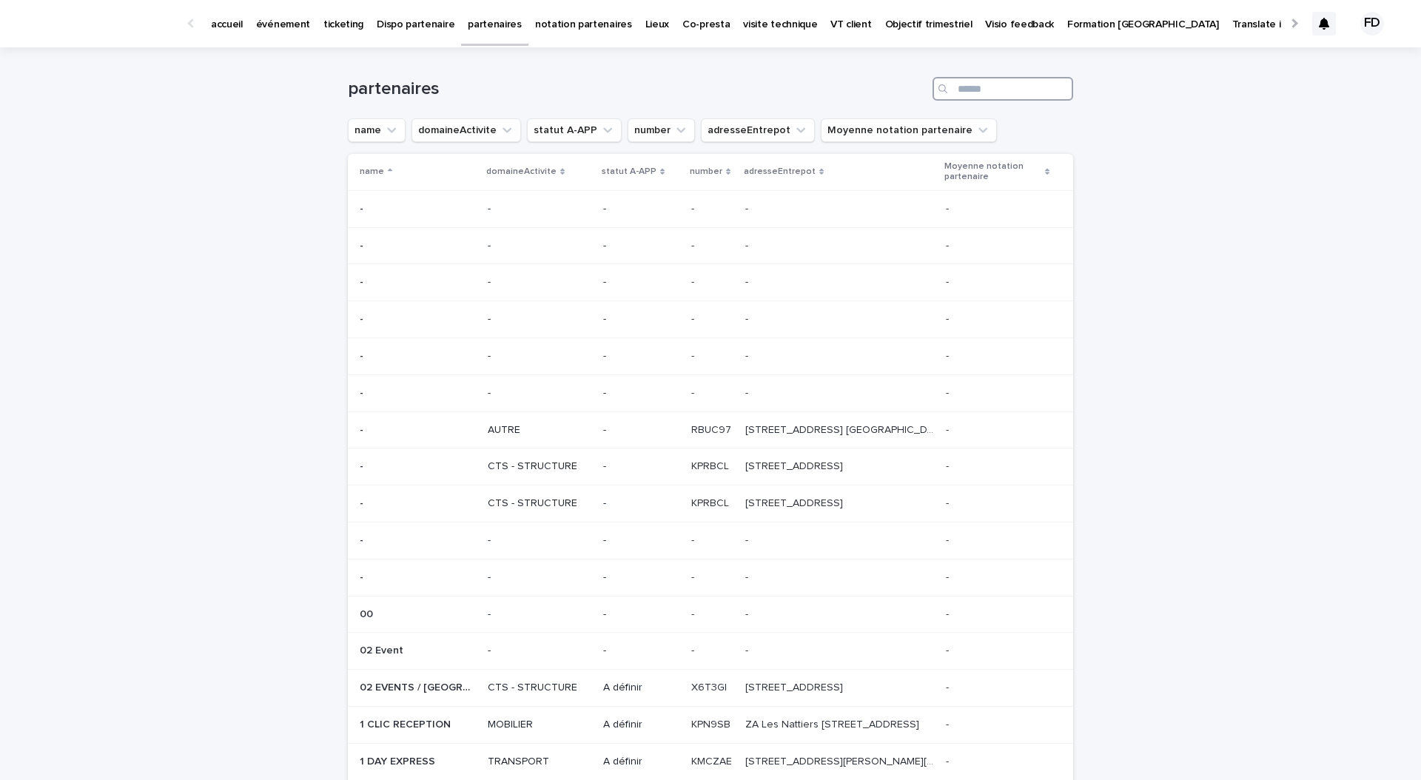
click at [976, 90] on input "Search" at bounding box center [1003, 89] width 141 height 24
type input "*"
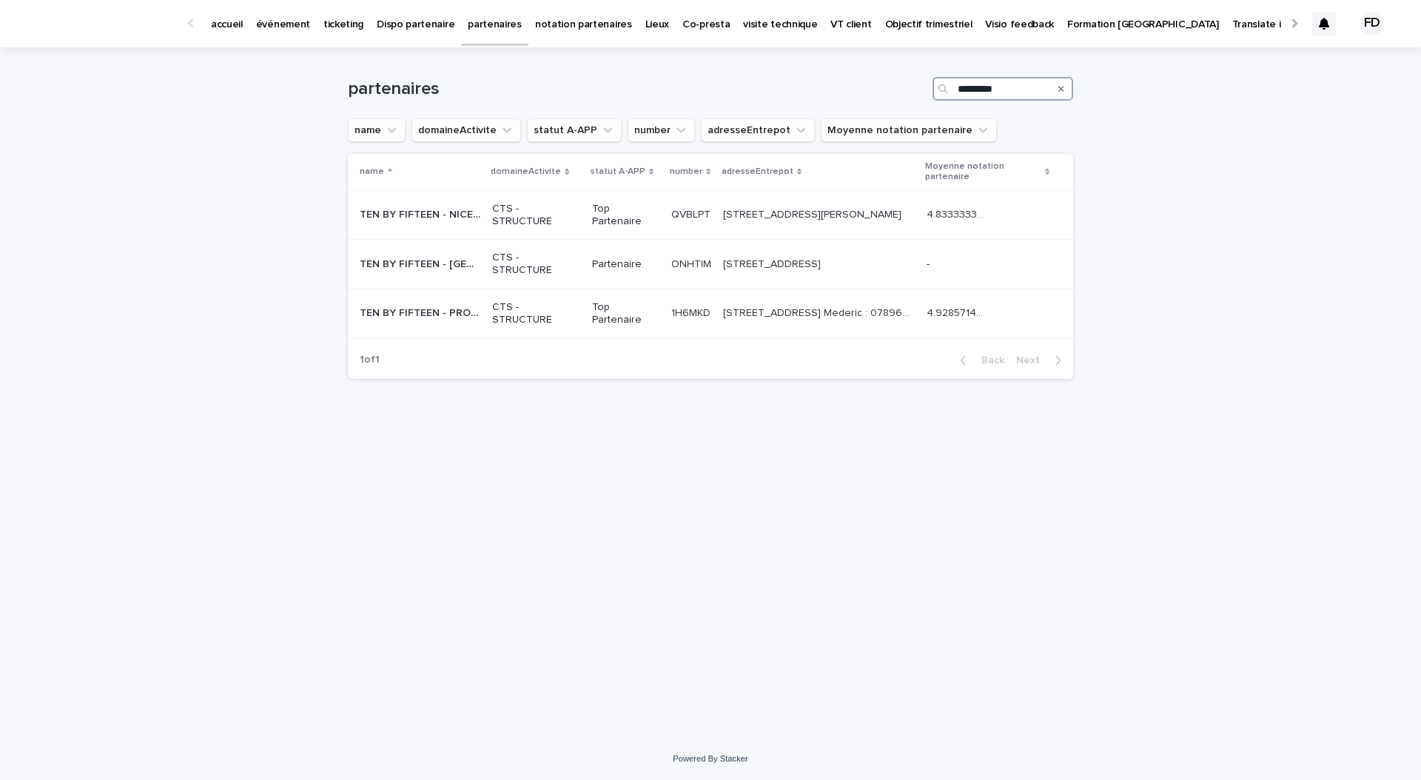
type input "*********"
click at [586, 323] on td "Top Partenaire" at bounding box center [625, 314] width 79 height 50
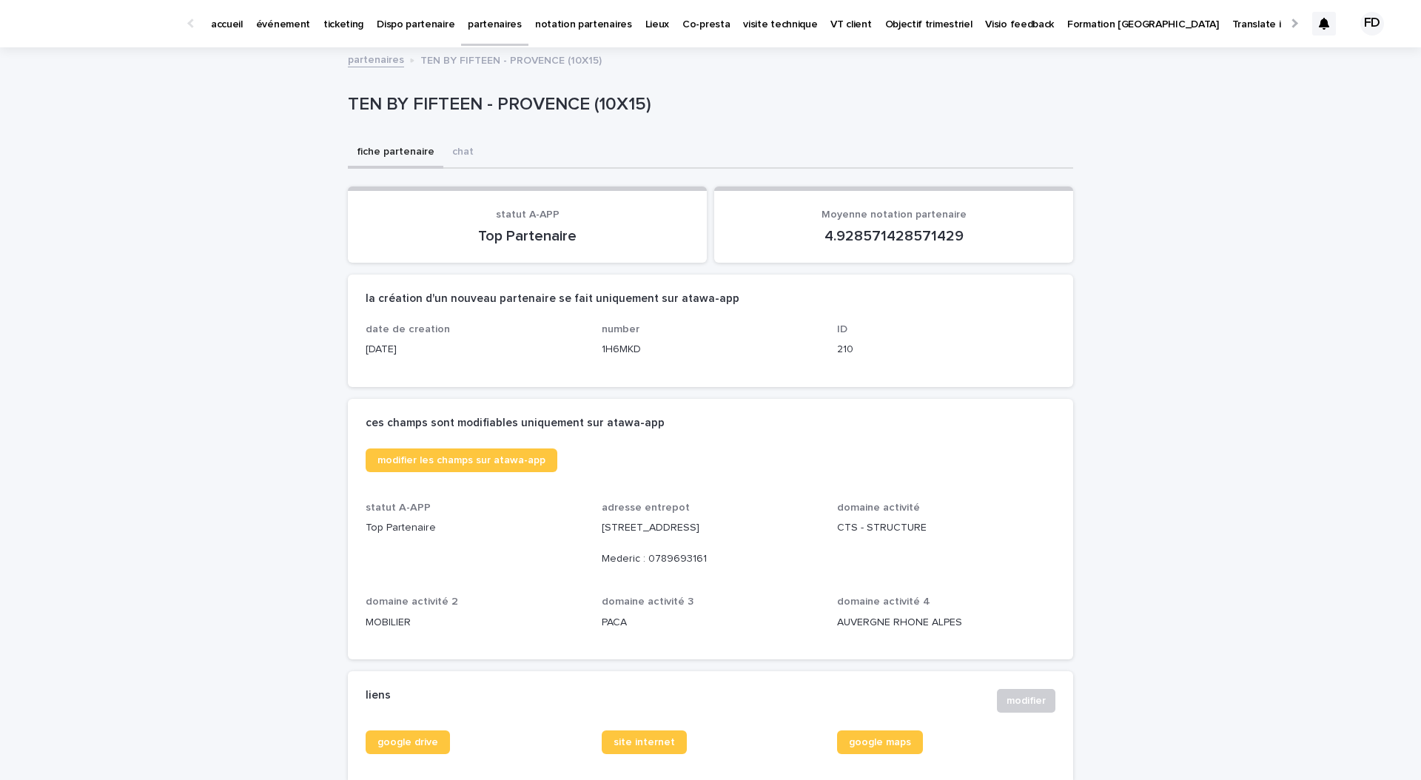
click at [286, 36] on link "événement" at bounding box center [282, 23] width 67 height 46
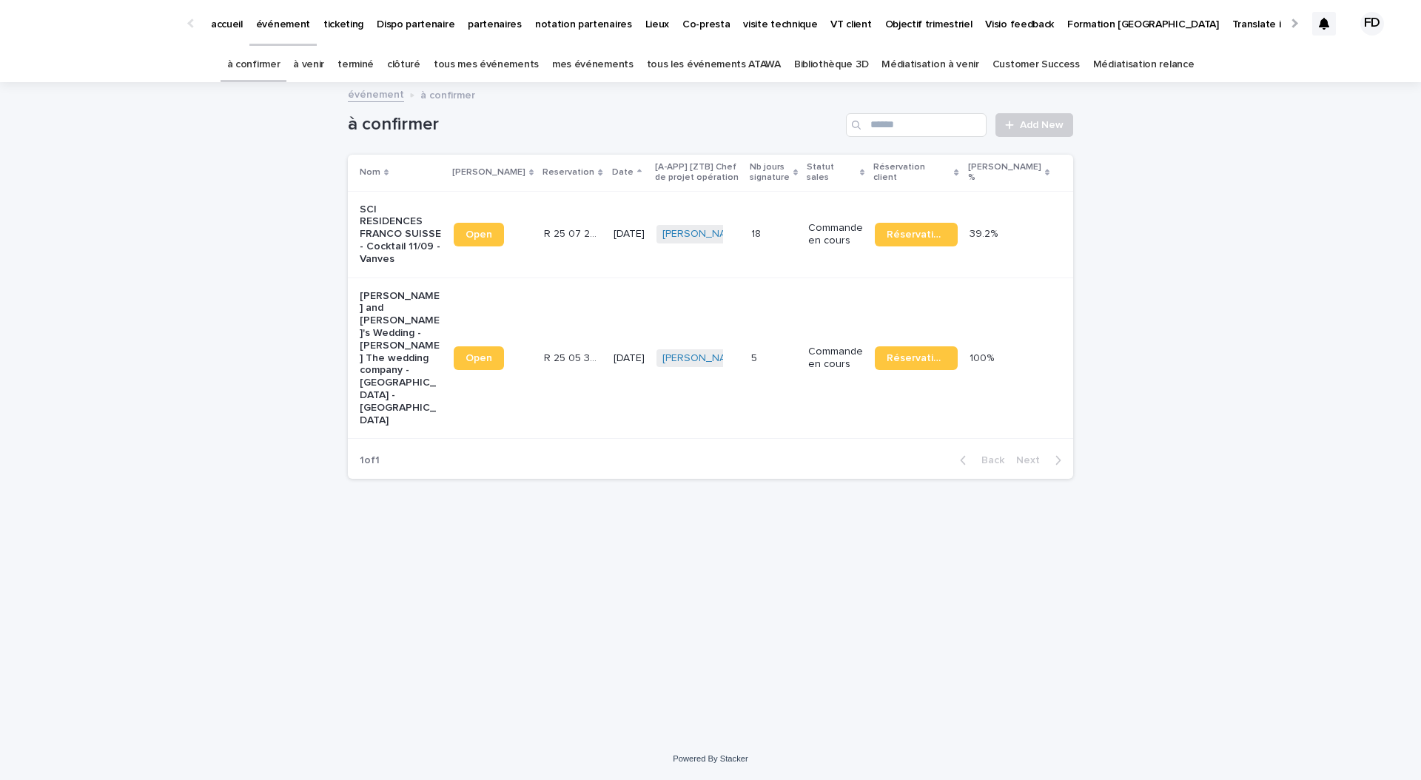
click at [324, 64] on link "à venir" at bounding box center [308, 64] width 31 height 35
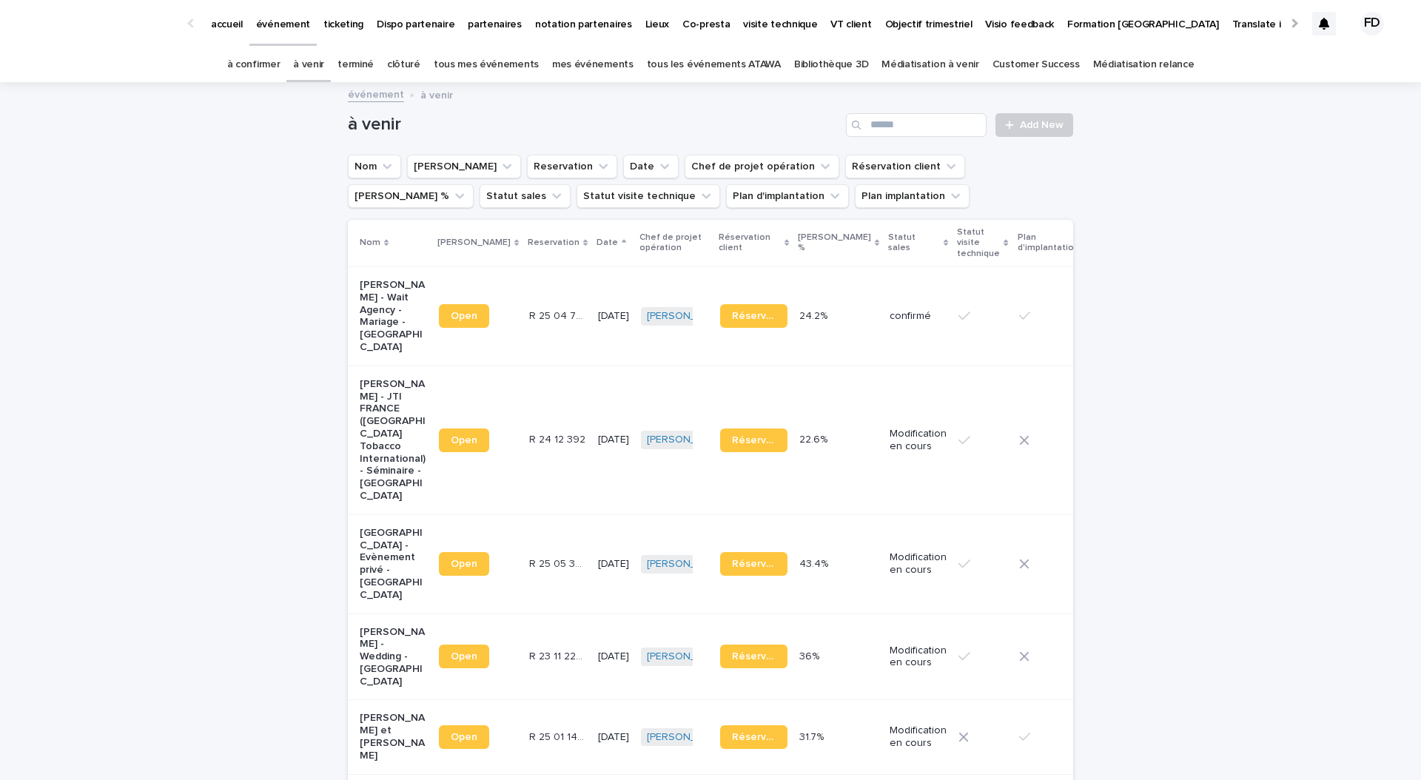
click at [930, 144] on div "à venir Add New" at bounding box center [710, 119] width 725 height 71
click at [906, 127] on input "Search" at bounding box center [916, 125] width 141 height 24
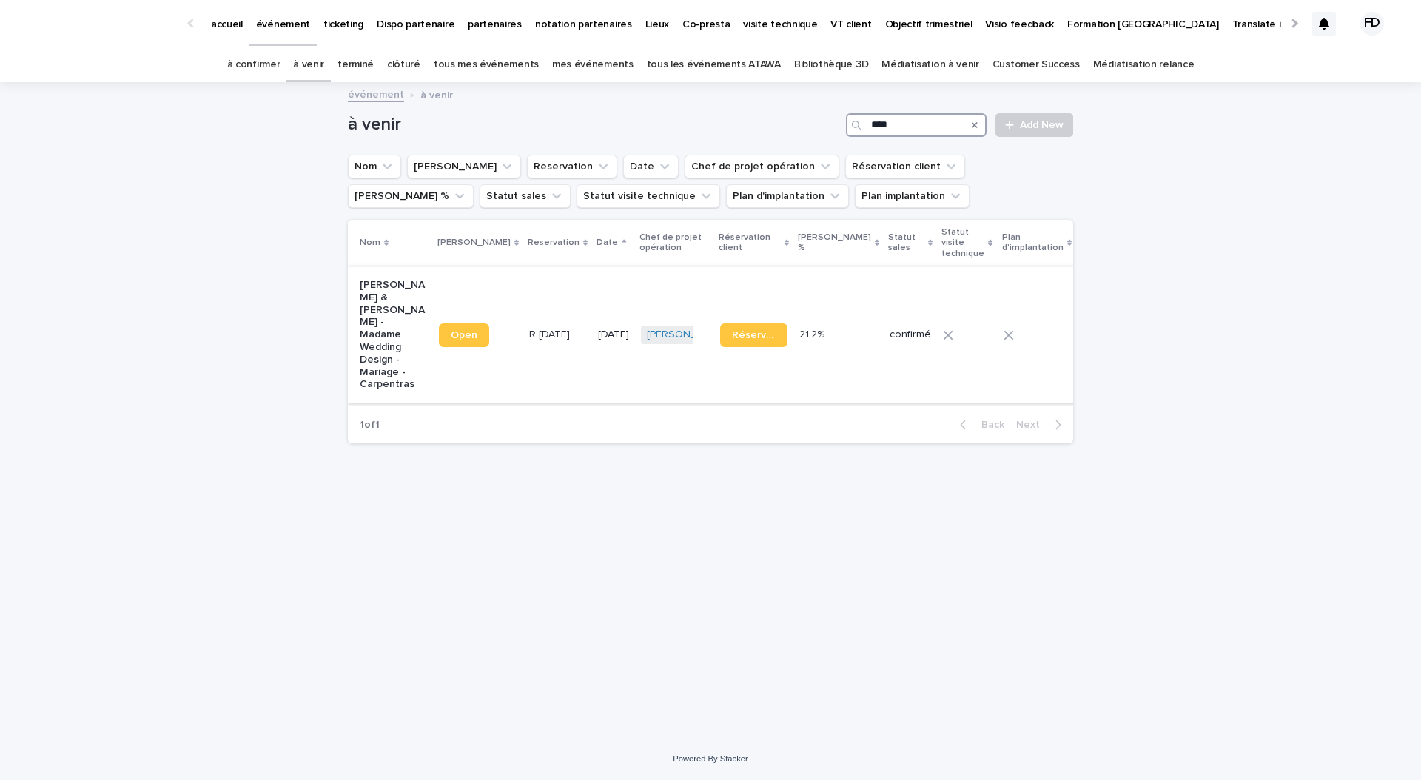
type input "****"
click at [523, 312] on td "R 25 03 1917 R 25 03 1917" at bounding box center [557, 334] width 69 height 136
